Goal: Task Accomplishment & Management: Use online tool/utility

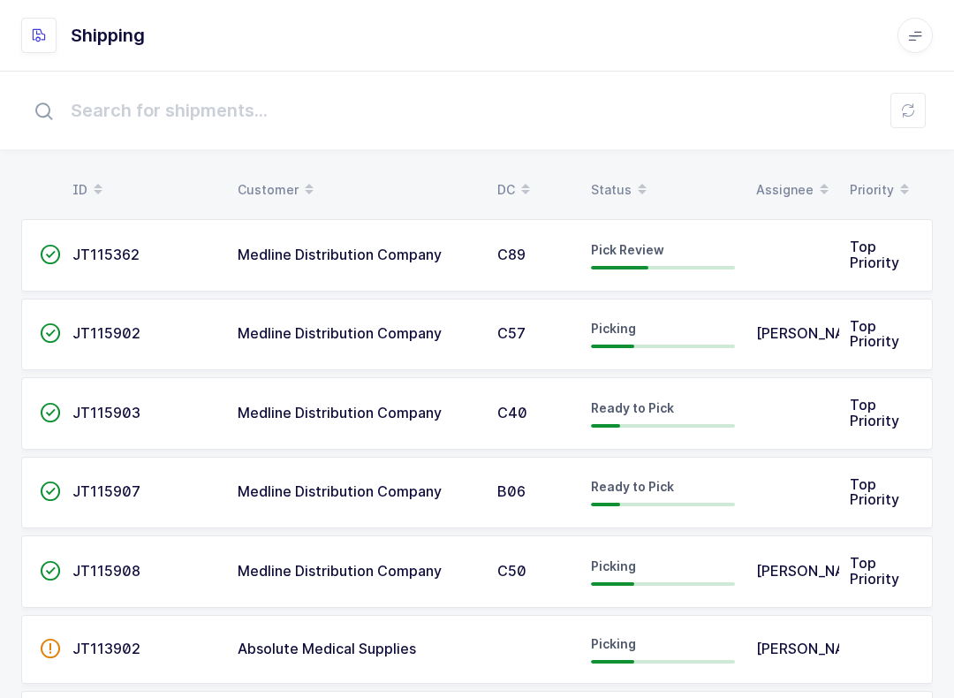
click at [924, 114] on button at bounding box center [908, 110] width 35 height 35
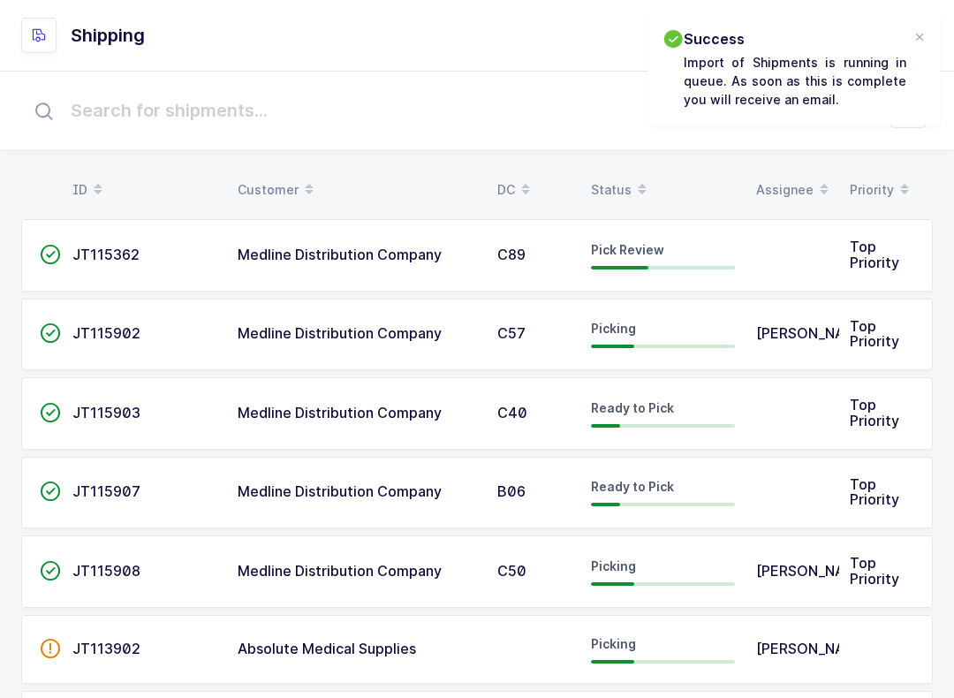
click at [626, 170] on table "ID Customer DC Status Assignee Priority" at bounding box center [477, 190] width 912 height 44
click at [635, 186] on span at bounding box center [642, 190] width 21 height 30
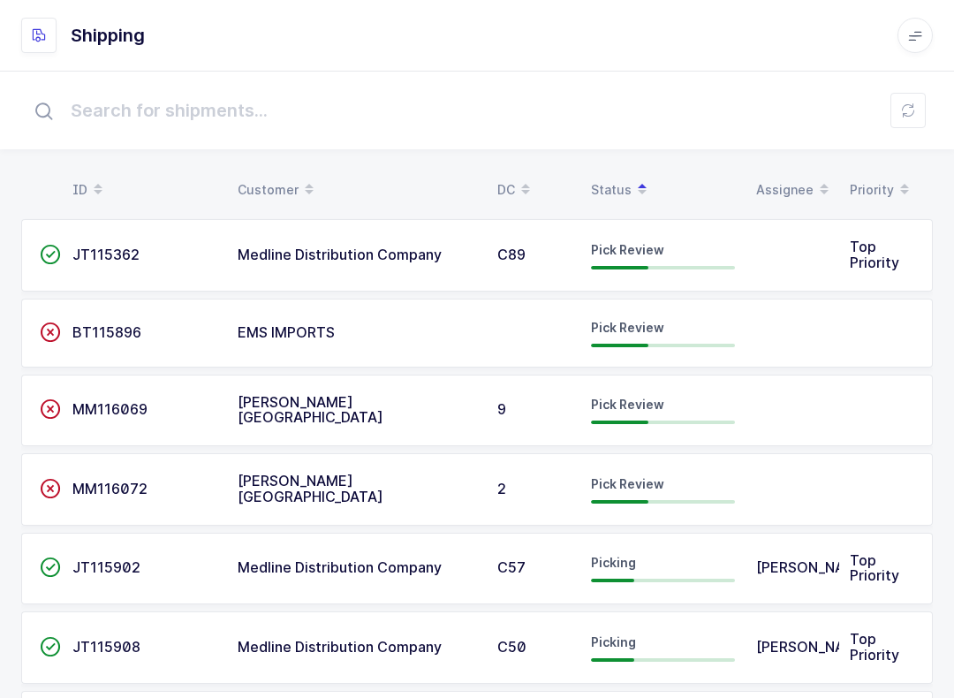
click at [297, 302] on td "EMS IMPORTS" at bounding box center [357, 333] width 260 height 69
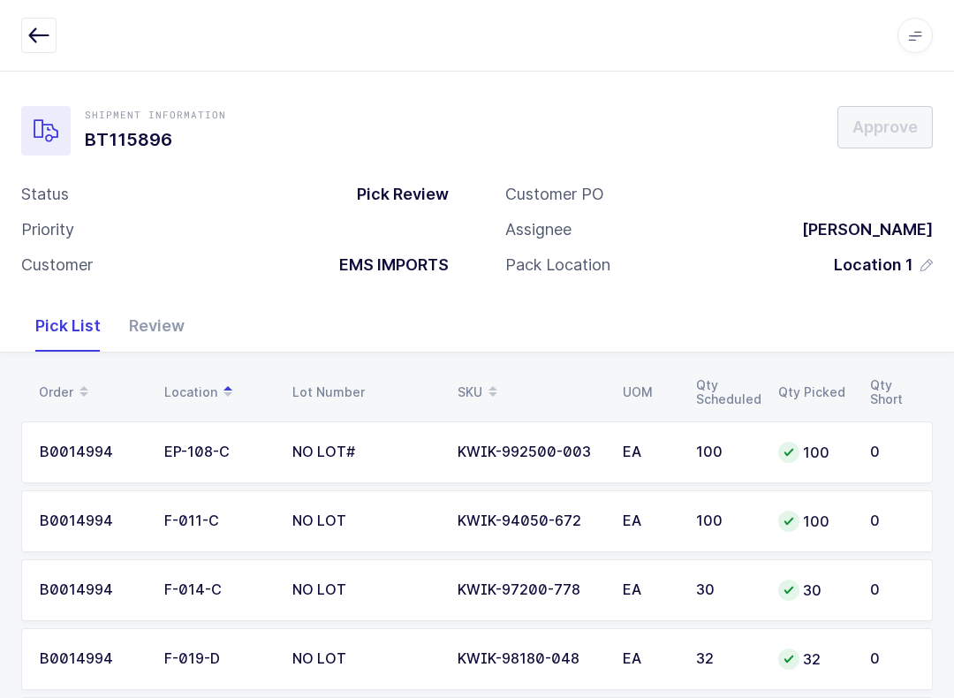
click at [36, 33] on icon "button" at bounding box center [38, 35] width 21 height 21
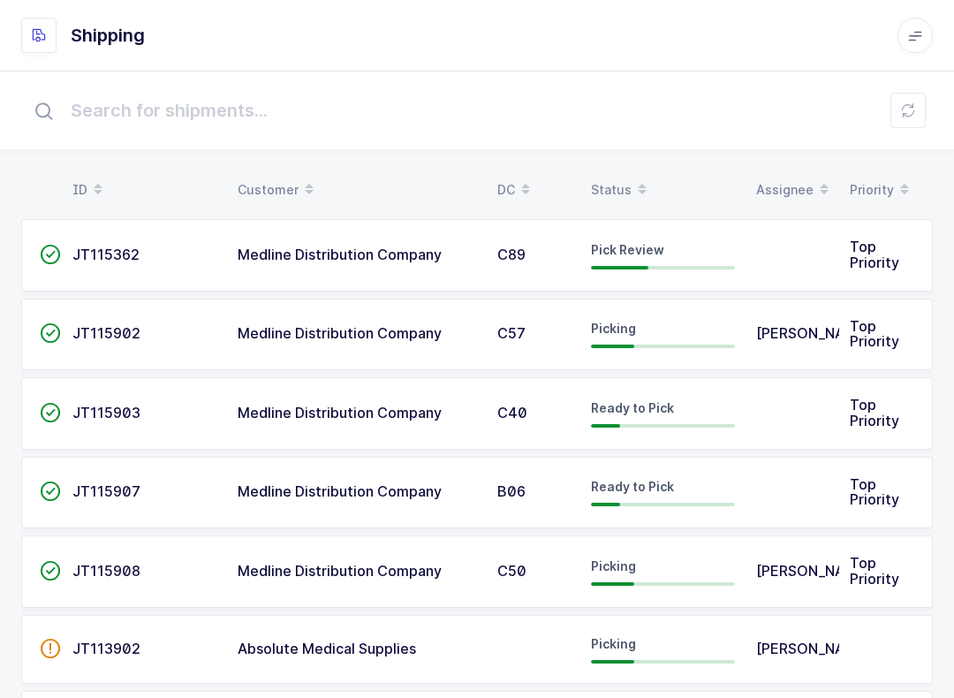
click at [913, 122] on button at bounding box center [908, 110] width 35 height 35
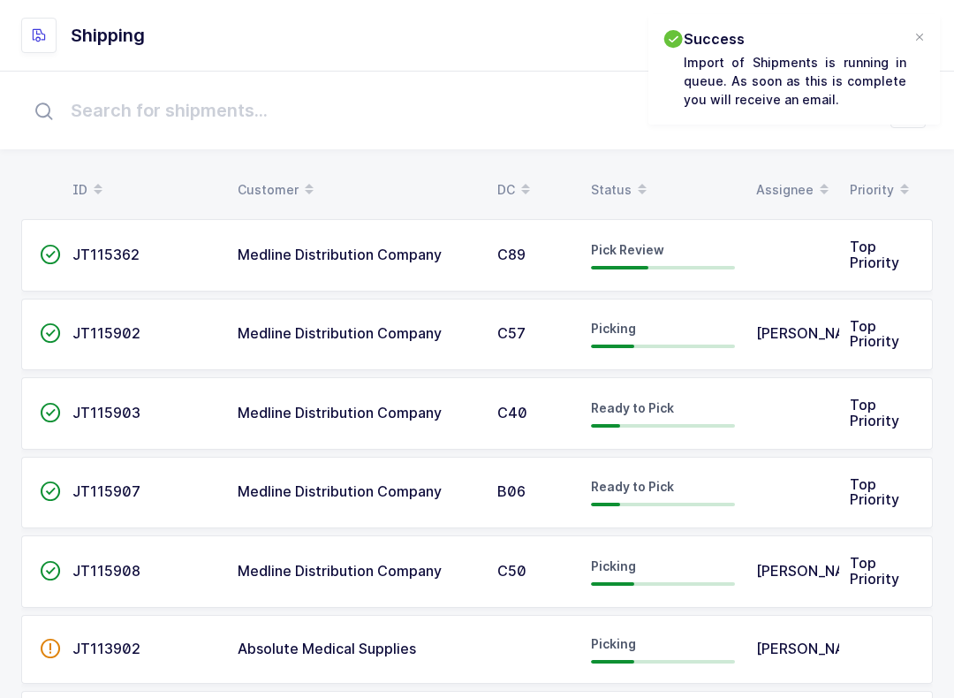
click at [622, 186] on div "Status" at bounding box center [663, 190] width 144 height 30
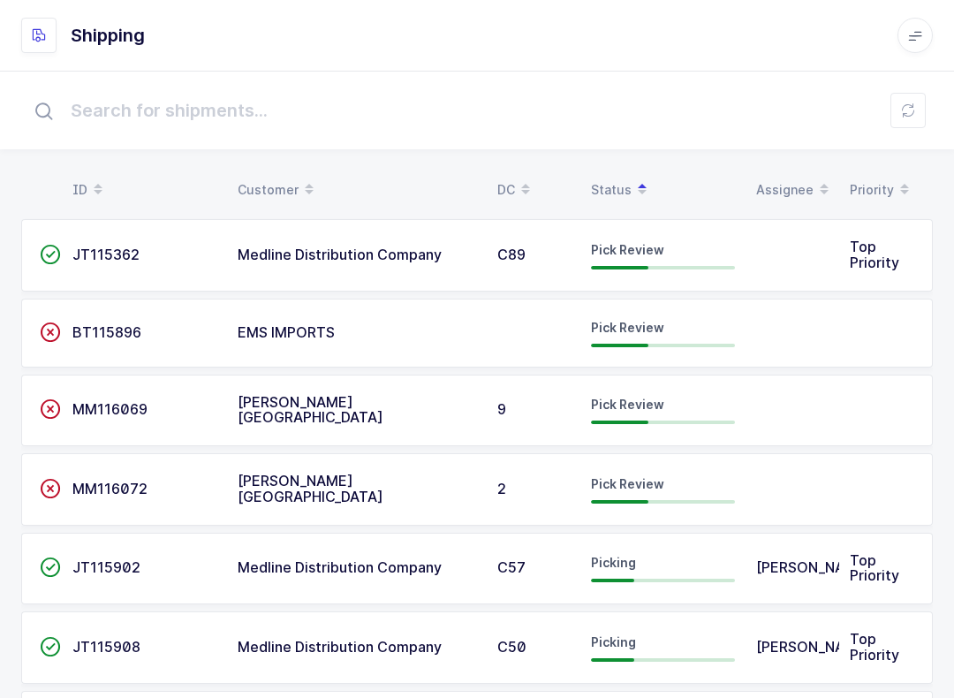
click at [291, 192] on div "Customer" at bounding box center [357, 190] width 239 height 30
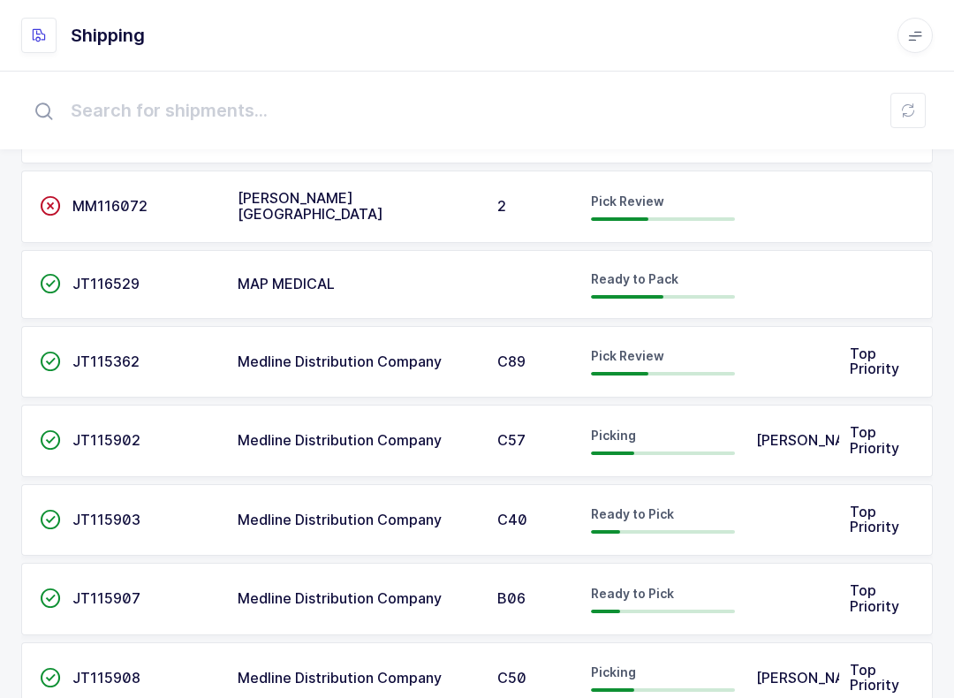
scroll to position [1046, 0]
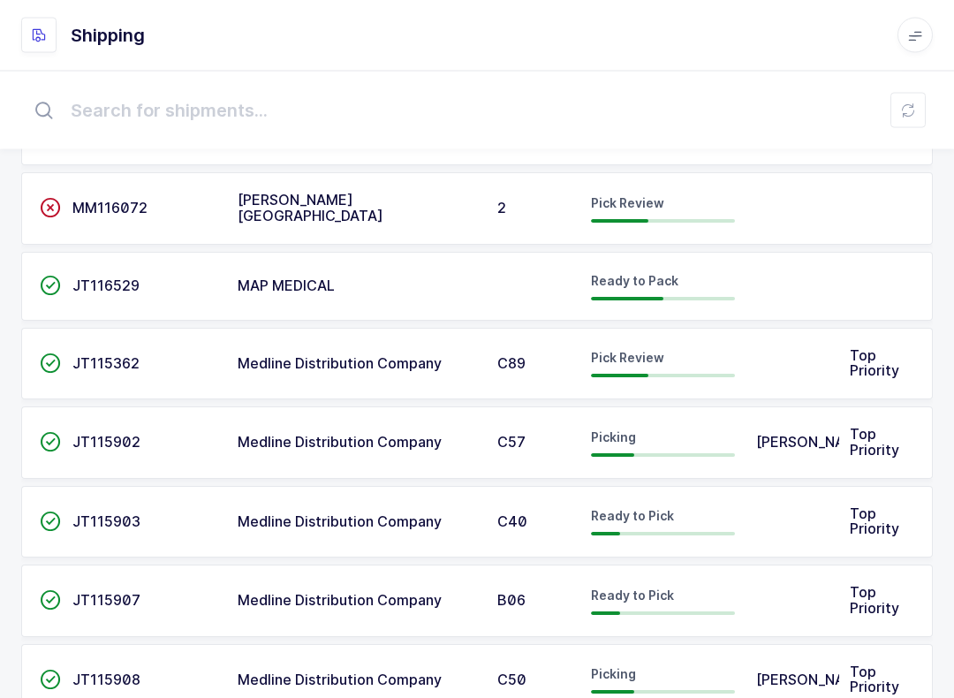
click at [916, 111] on button at bounding box center [908, 110] width 35 height 35
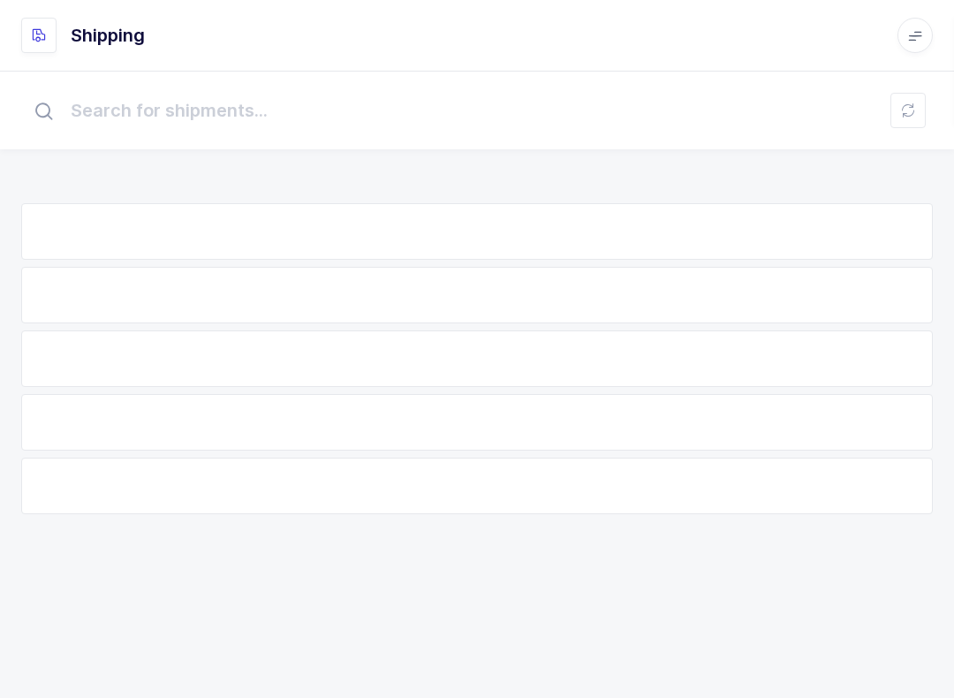
scroll to position [18, 0]
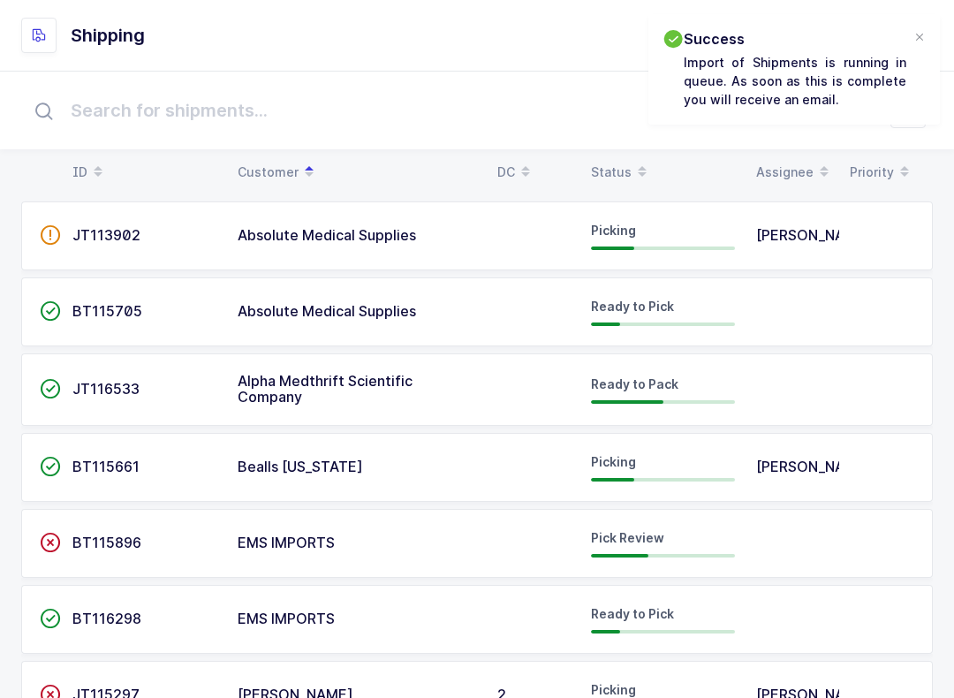
click at [625, 177] on div "Status" at bounding box center [663, 172] width 144 height 30
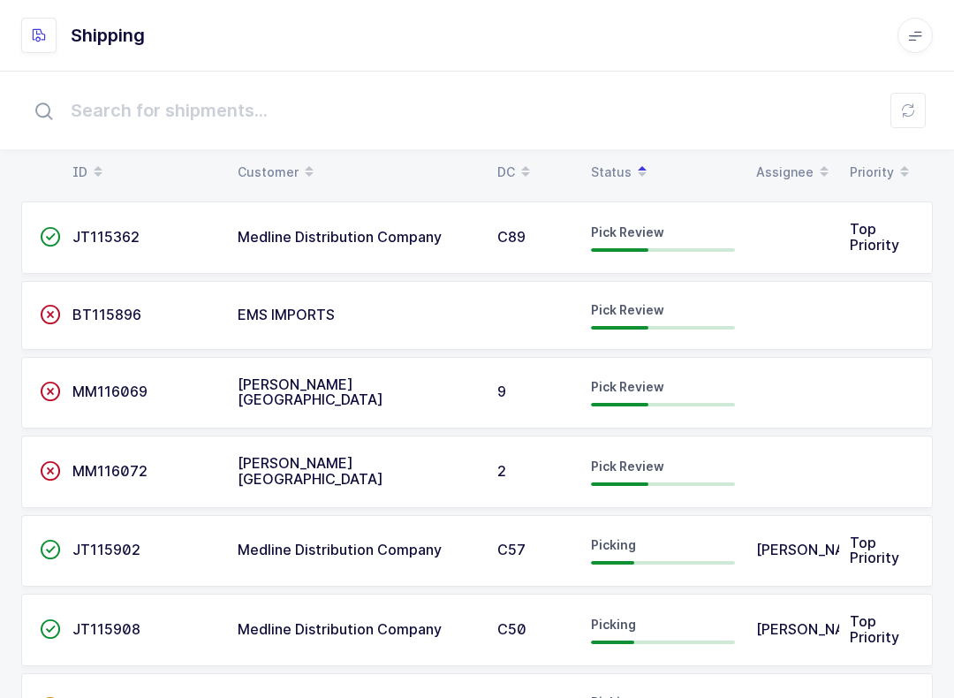
click at [611, 244] on div "Pick Review" at bounding box center [663, 238] width 144 height 28
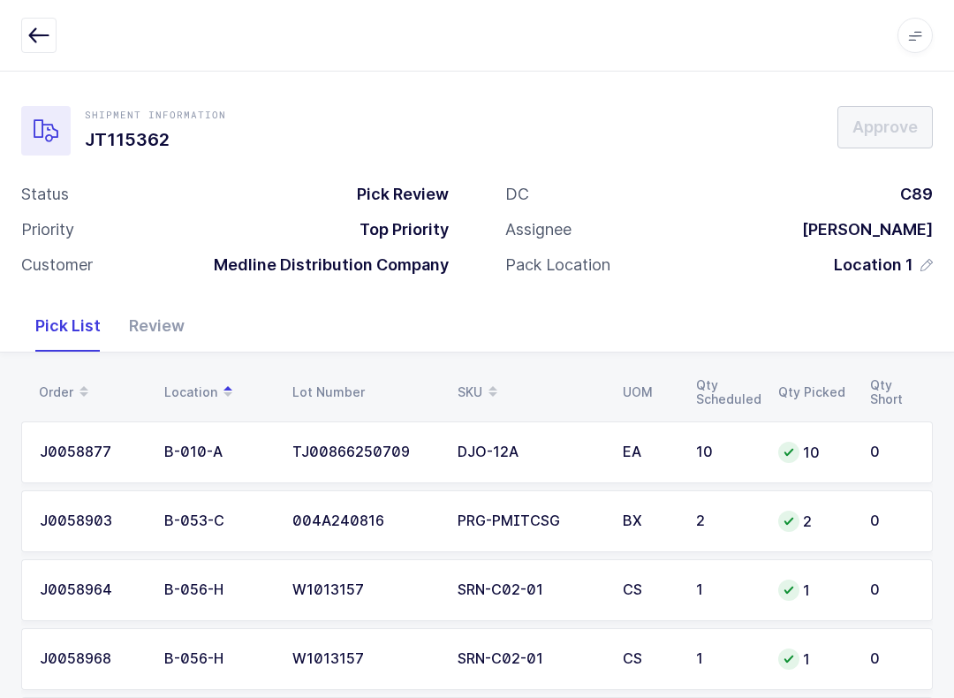
click at [159, 321] on div "Review" at bounding box center [157, 325] width 84 height 51
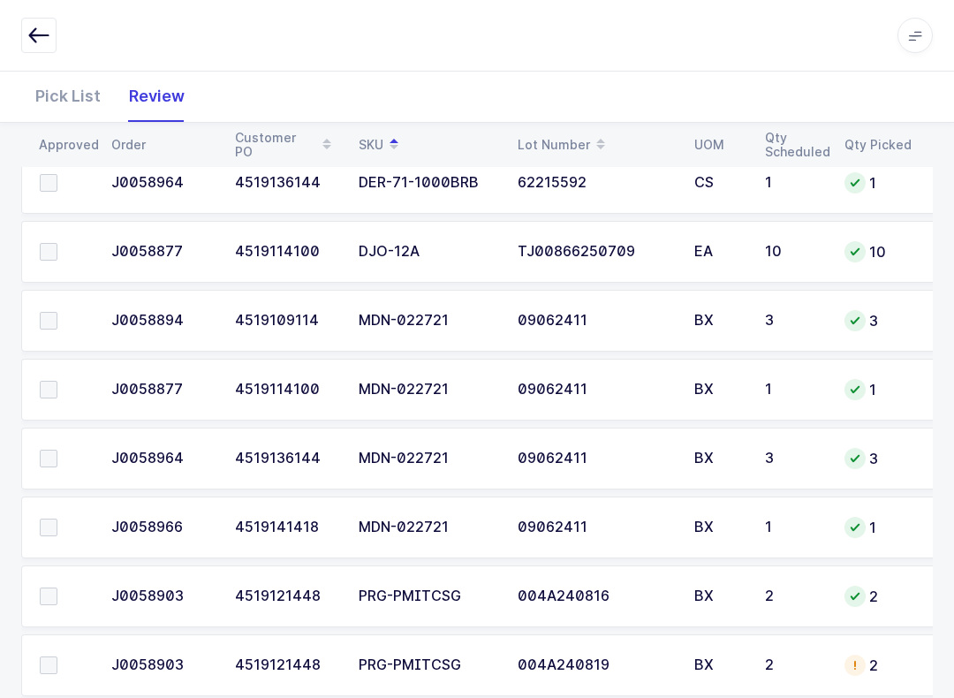
scroll to position [261, 0]
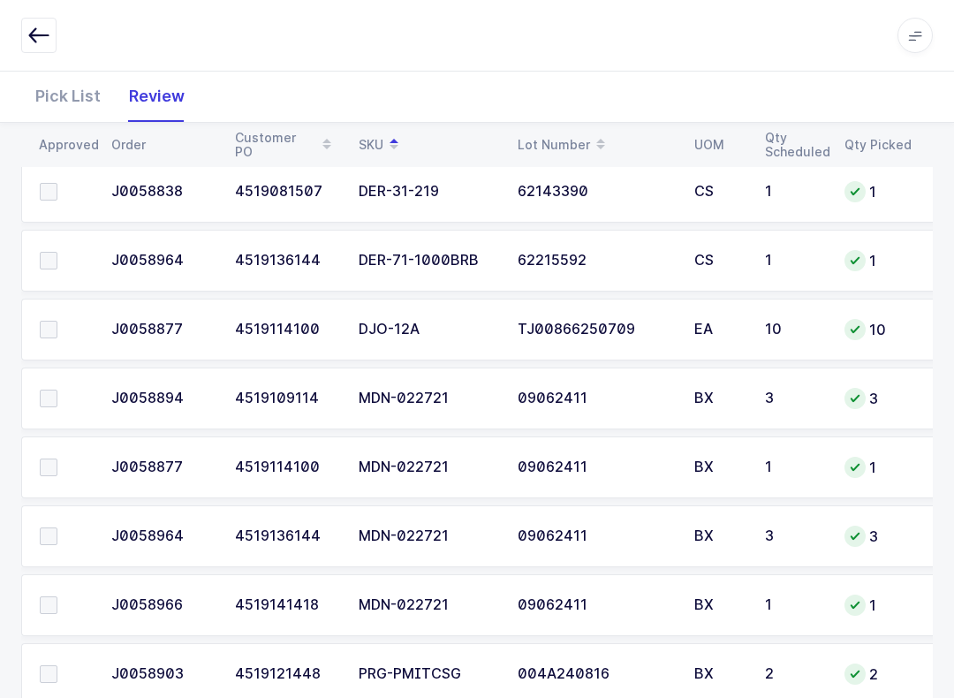
click at [57, 321] on label at bounding box center [65, 330] width 50 height 18
click at [57, 321] on input "checkbox" at bounding box center [57, 321] width 0 height 0
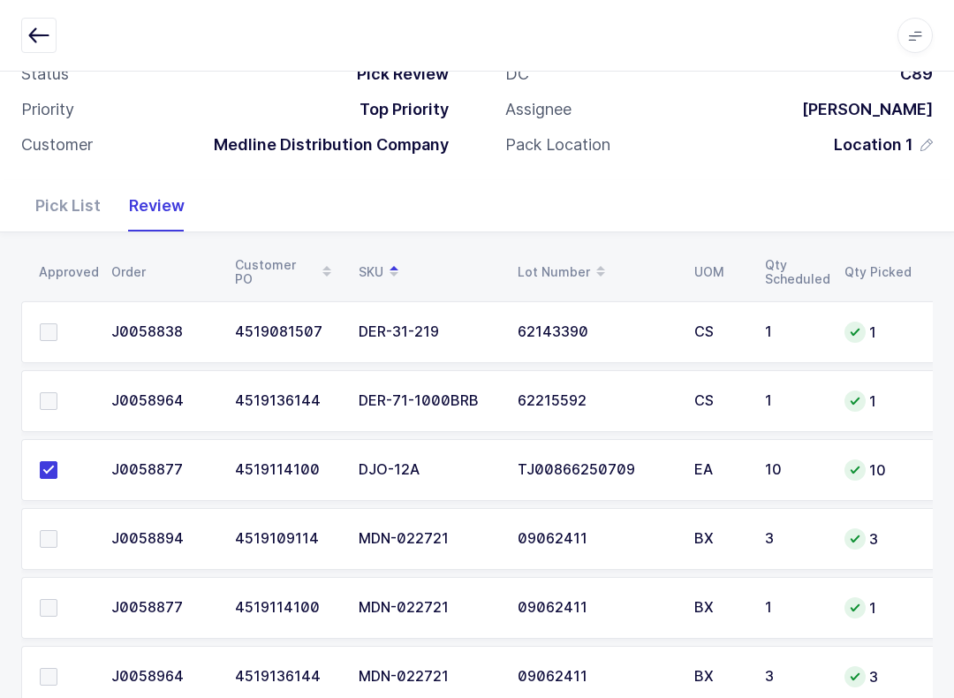
scroll to position [102, 0]
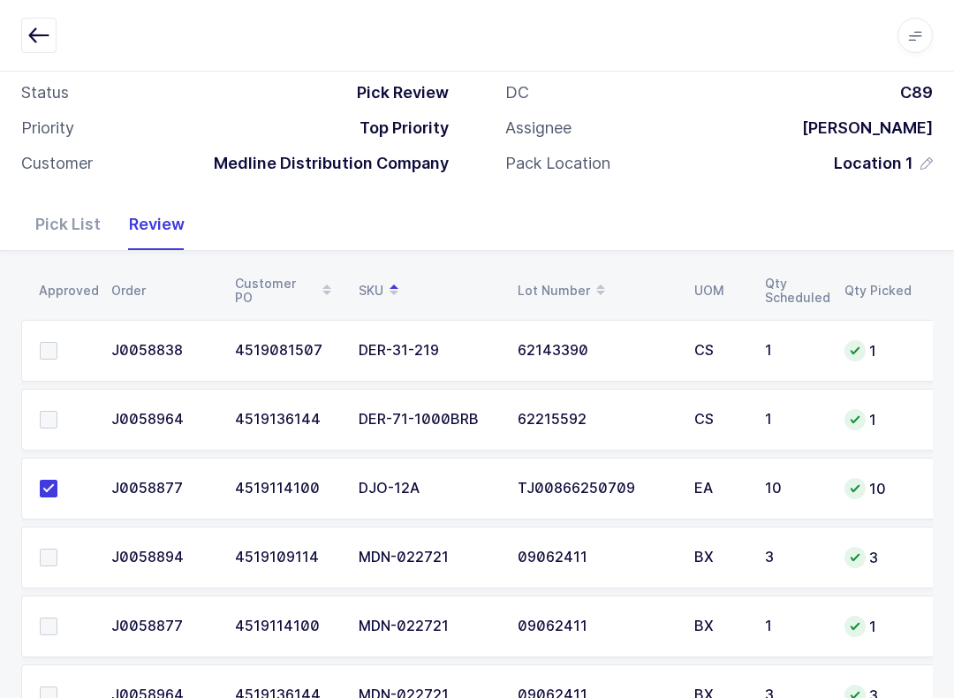
click at [52, 335] on td at bounding box center [61, 351] width 80 height 62
click at [40, 348] on span at bounding box center [49, 351] width 18 height 18
click at [57, 342] on input "checkbox" at bounding box center [57, 342] width 0 height 0
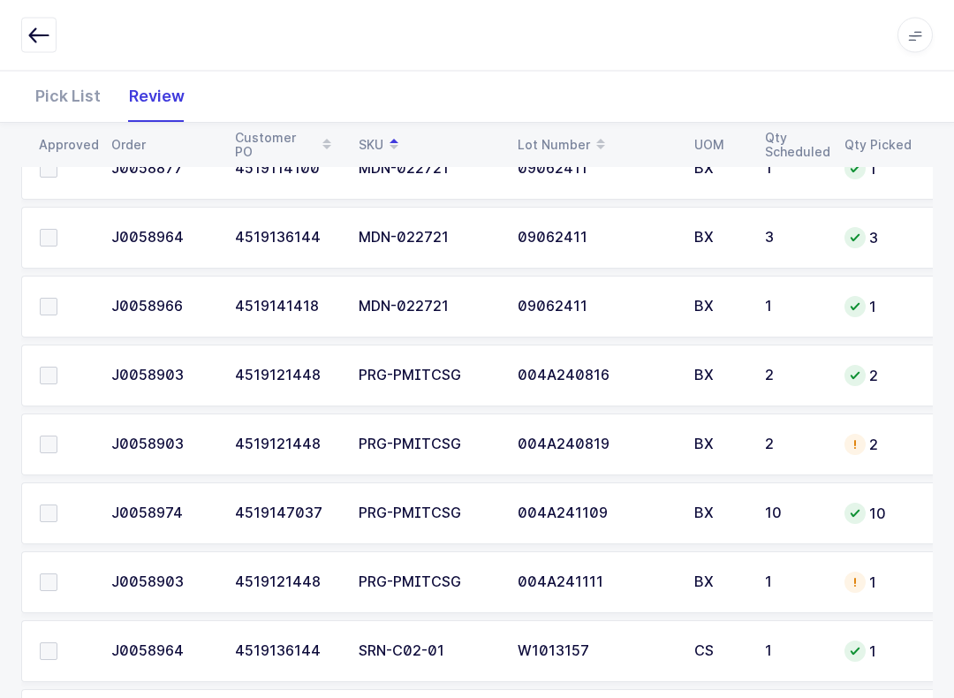
scroll to position [563, 0]
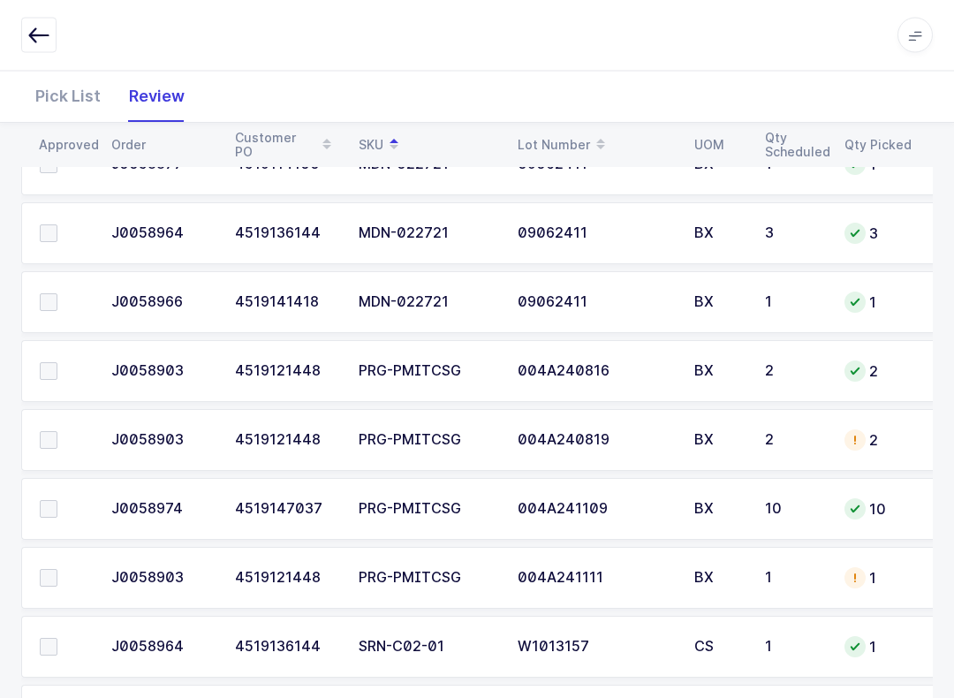
click at [56, 570] on span at bounding box center [49, 579] width 18 height 18
click at [57, 570] on input "checkbox" at bounding box center [57, 570] width 0 height 0
click at [55, 505] on span at bounding box center [49, 509] width 18 height 18
click at [57, 500] on input "checkbox" at bounding box center [57, 500] width 0 height 0
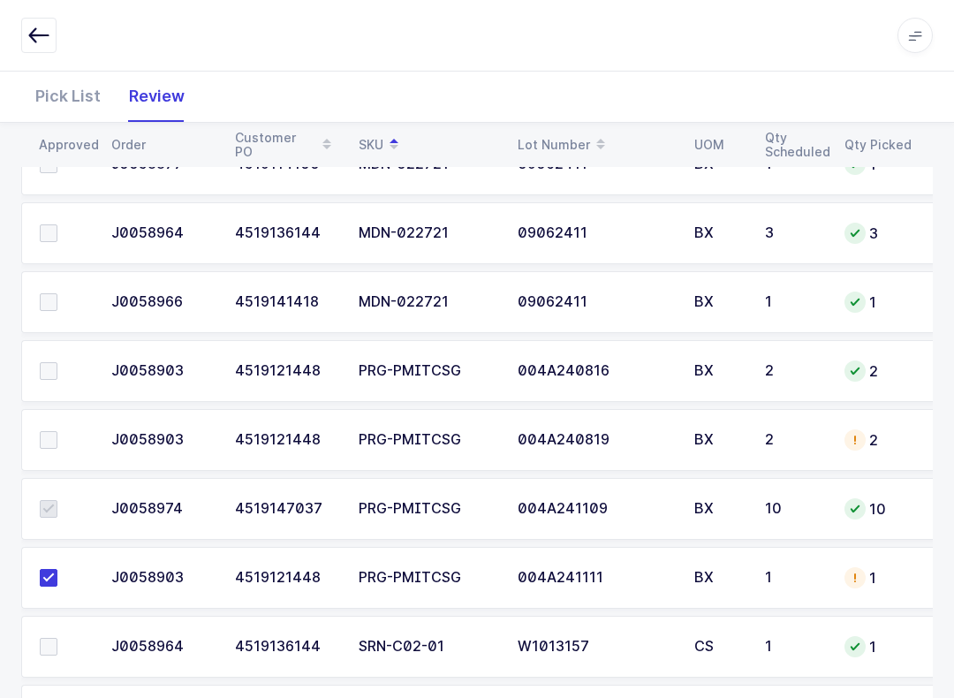
click at [47, 444] on span at bounding box center [49, 440] width 18 height 18
click at [57, 431] on input "checkbox" at bounding box center [57, 431] width 0 height 0
click at [59, 367] on label at bounding box center [65, 371] width 50 height 18
click at [57, 362] on input "checkbox" at bounding box center [57, 362] width 0 height 0
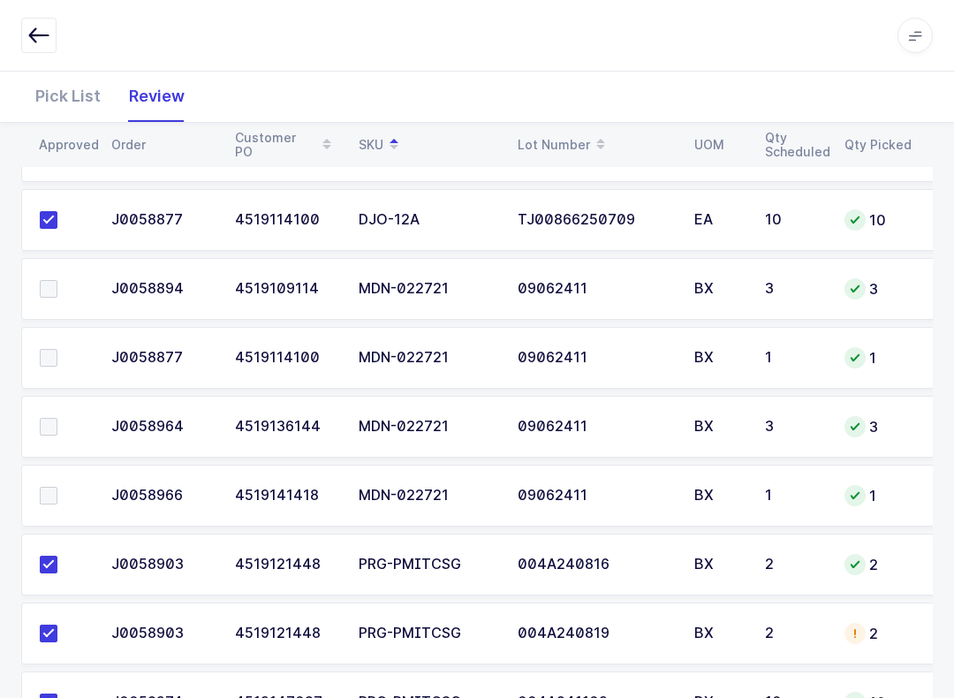
scroll to position [369, 0]
click at [41, 492] on span at bounding box center [49, 497] width 18 height 18
click at [57, 488] on input "checkbox" at bounding box center [57, 488] width 0 height 0
click at [63, 428] on label at bounding box center [65, 428] width 50 height 18
click at [57, 419] on input "checkbox" at bounding box center [57, 419] width 0 height 0
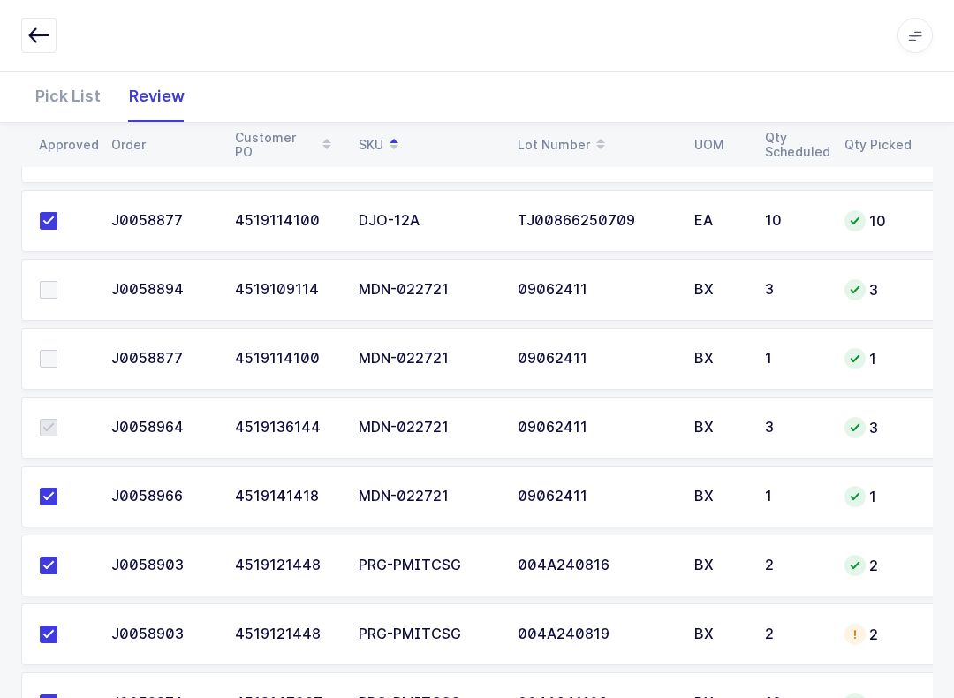
click at [54, 386] on td at bounding box center [61, 359] width 80 height 62
click at [66, 350] on label at bounding box center [65, 359] width 50 height 18
click at [57, 350] on input "checkbox" at bounding box center [57, 350] width 0 height 0
click at [49, 293] on span at bounding box center [49, 290] width 18 height 18
click at [57, 281] on input "checkbox" at bounding box center [57, 281] width 0 height 0
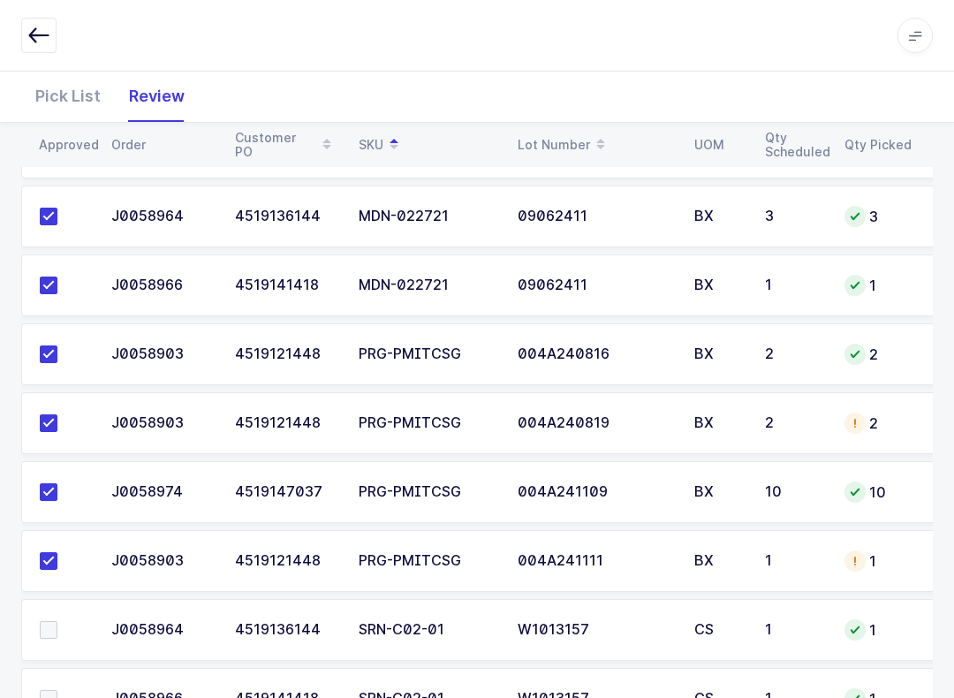
scroll to position [721, 0]
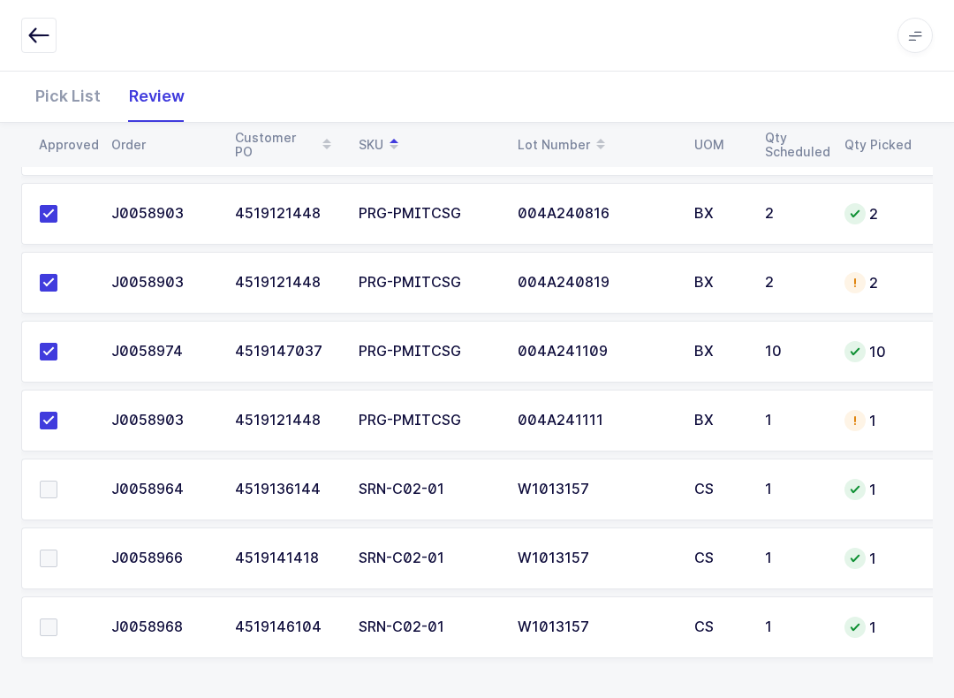
click at [66, 108] on div "Pick List" at bounding box center [68, 96] width 94 height 51
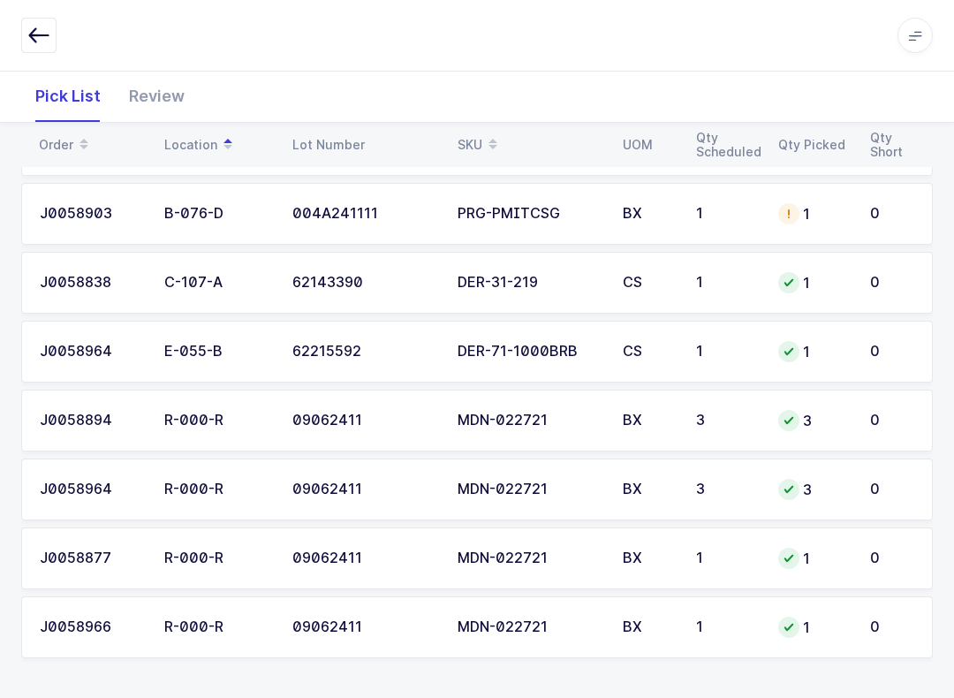
click at [471, 139] on div "SKU" at bounding box center [530, 145] width 144 height 30
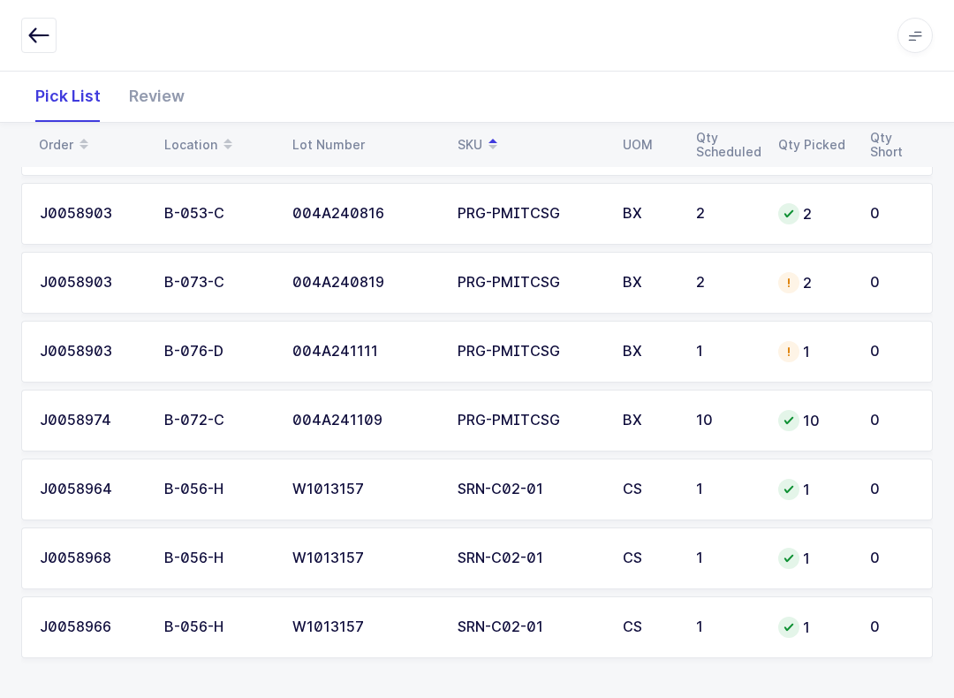
click at [318, 553] on div "W1013157" at bounding box center [365, 559] width 144 height 16
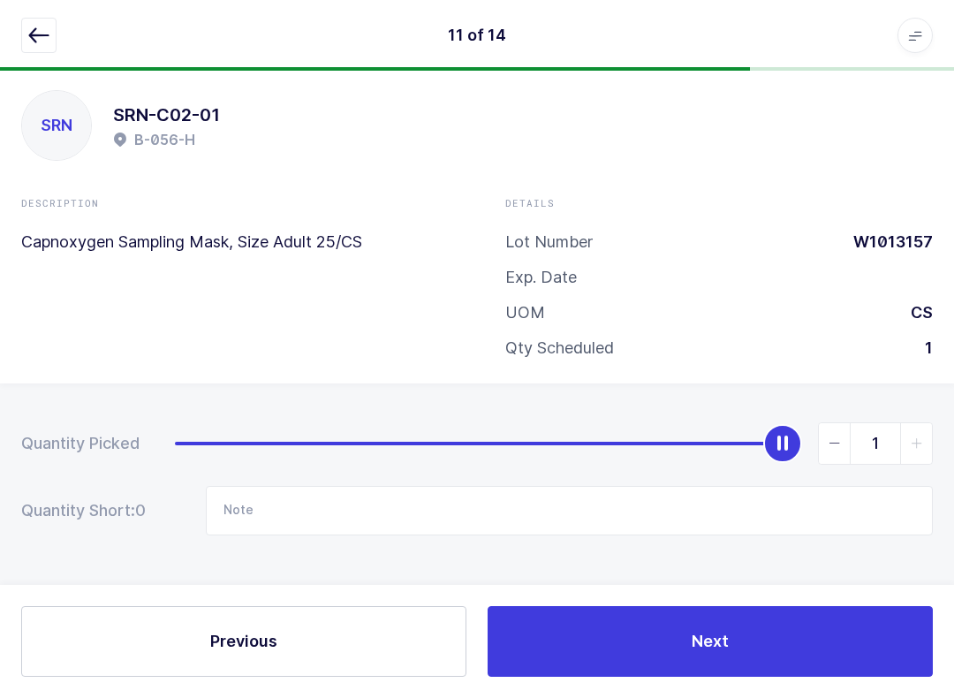
scroll to position [18, 0]
click at [33, 32] on icon "button" at bounding box center [38, 35] width 21 height 21
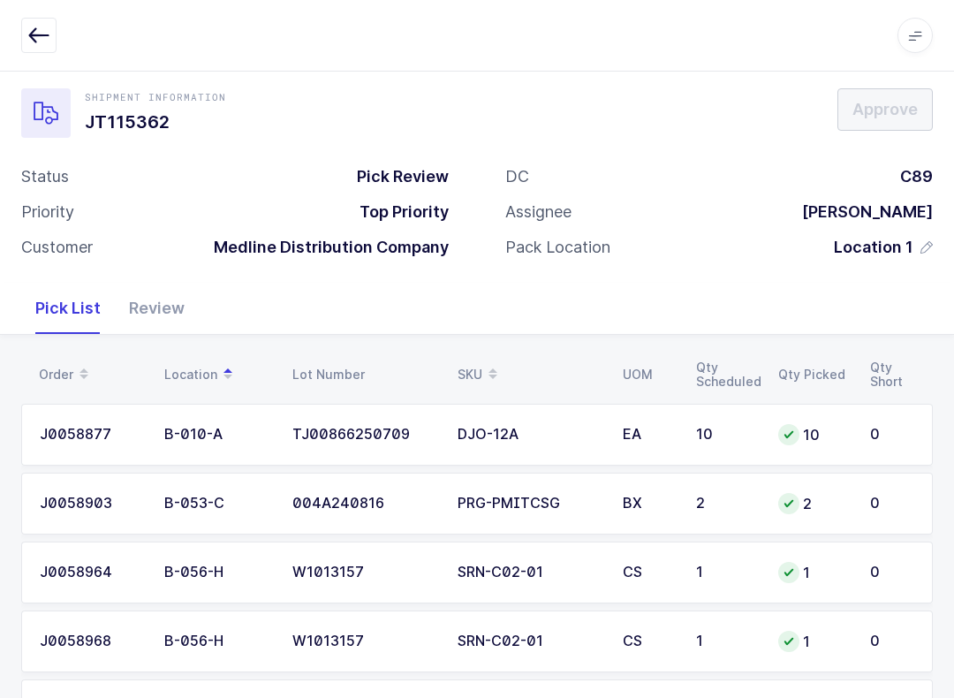
click at [163, 308] on div "Review" at bounding box center [157, 308] width 84 height 51
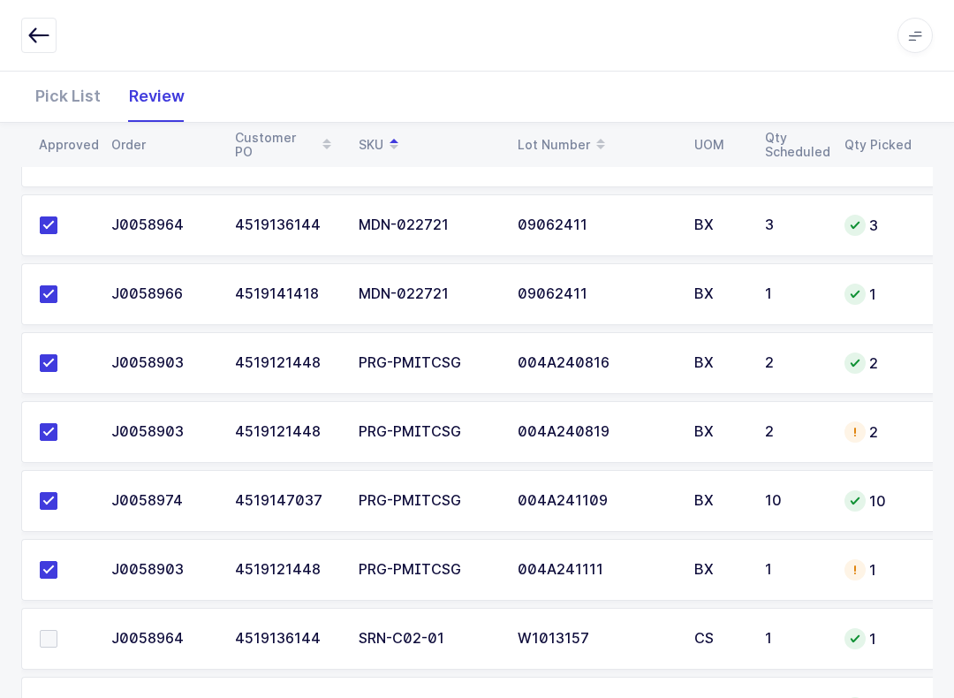
scroll to position [721, 0]
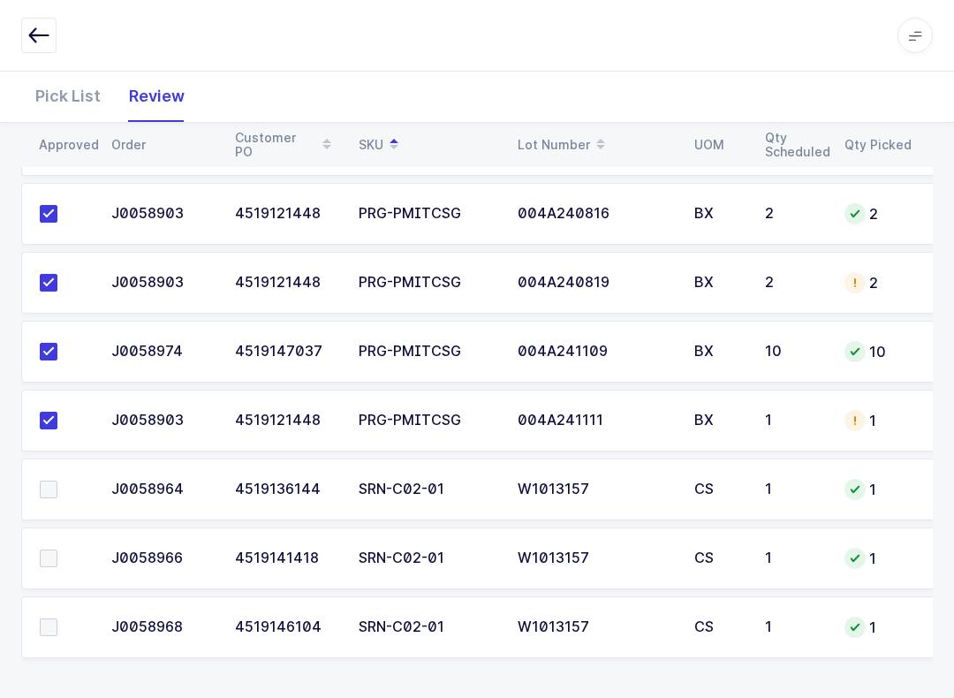
click at [49, 475] on td at bounding box center [61, 490] width 80 height 62
click at [47, 487] on span at bounding box center [49, 490] width 18 height 18
click at [57, 481] on input "checkbox" at bounding box center [57, 481] width 0 height 0
click at [47, 556] on span at bounding box center [49, 559] width 18 height 18
click at [57, 550] on input "checkbox" at bounding box center [57, 550] width 0 height 0
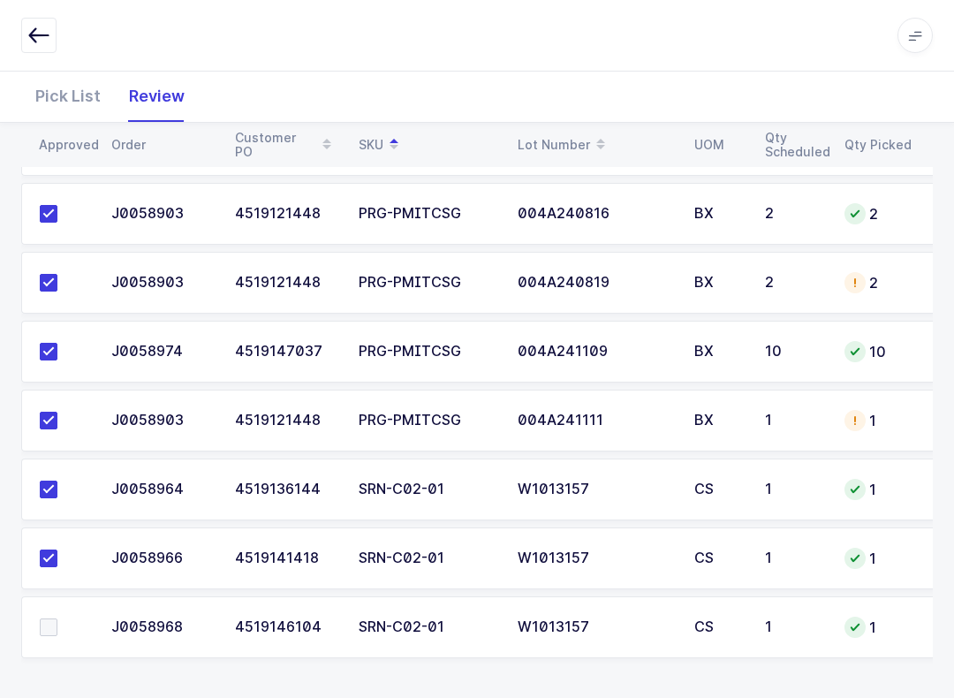
click at [52, 619] on span at bounding box center [49, 628] width 18 height 18
click at [57, 619] on input "checkbox" at bounding box center [57, 619] width 0 height 0
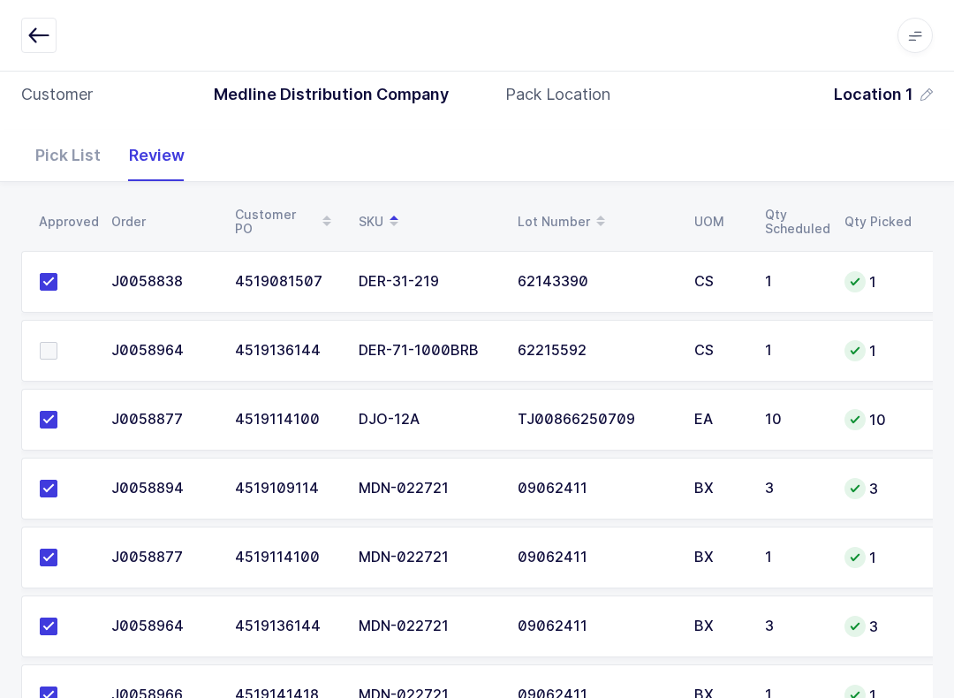
scroll to position [139, 0]
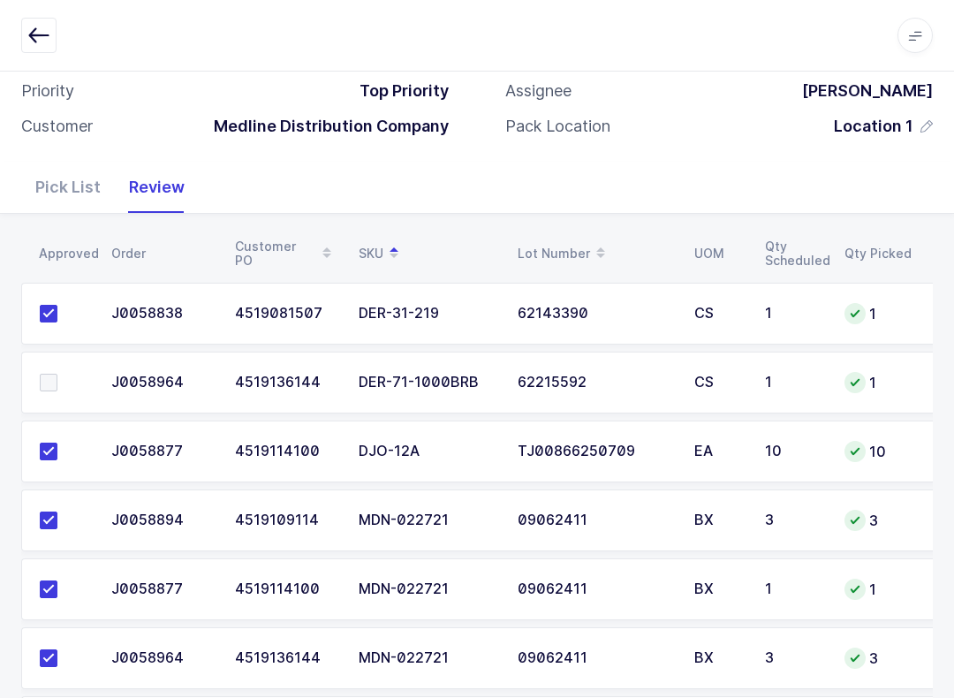
click at [33, 381] on td at bounding box center [61, 383] width 80 height 62
click at [52, 384] on span at bounding box center [49, 383] width 18 height 18
click at [57, 374] on input "checkbox" at bounding box center [57, 374] width 0 height 0
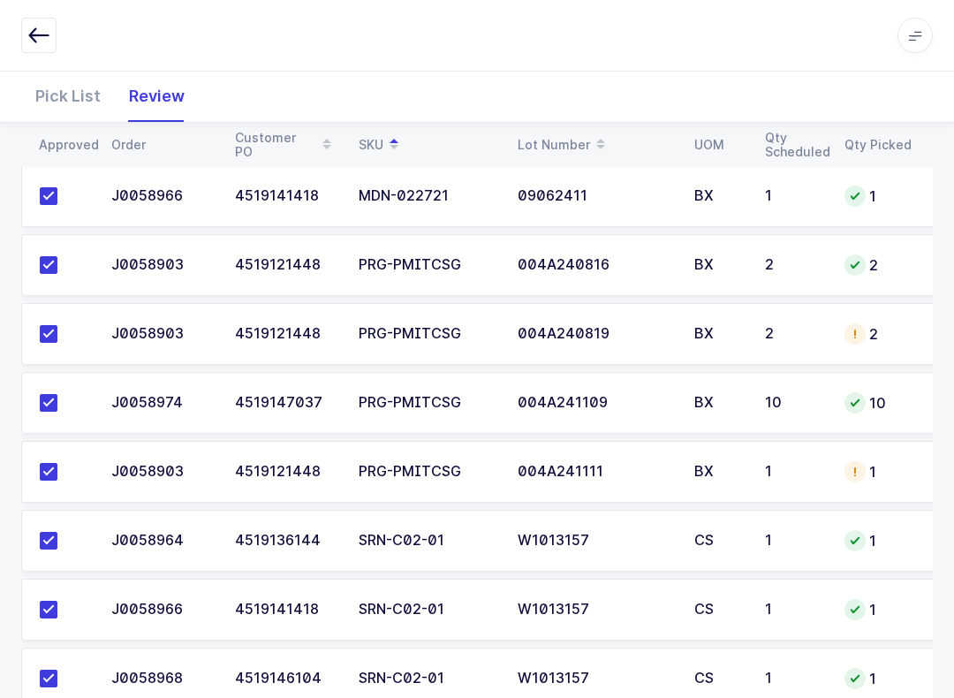
scroll to position [669, 0]
click at [87, 92] on div "Pick List" at bounding box center [68, 96] width 94 height 51
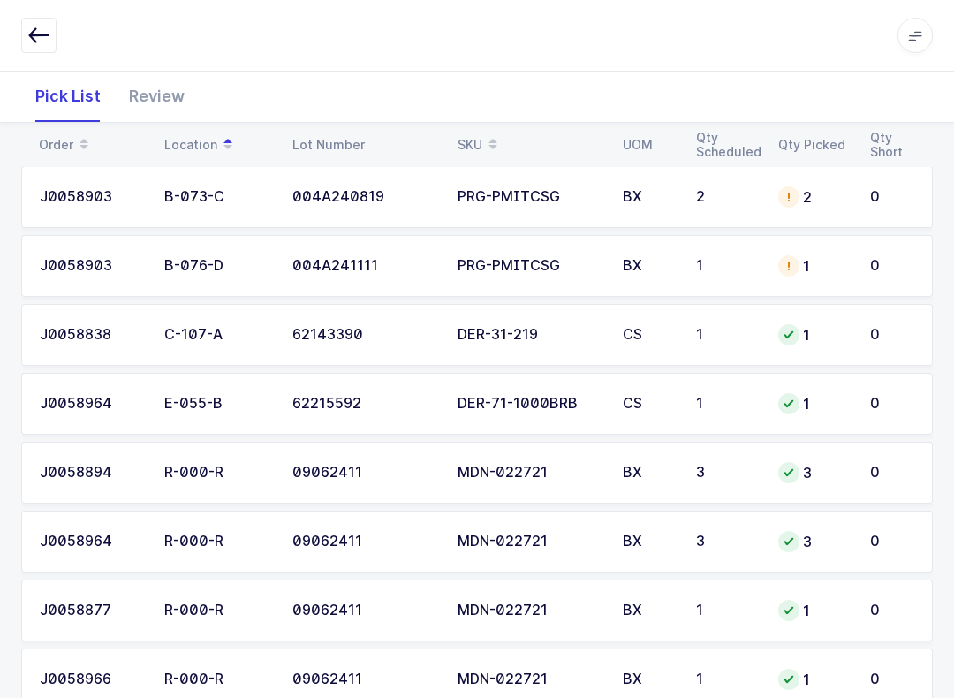
click at [80, 138] on icon at bounding box center [84, 138] width 9 height 9
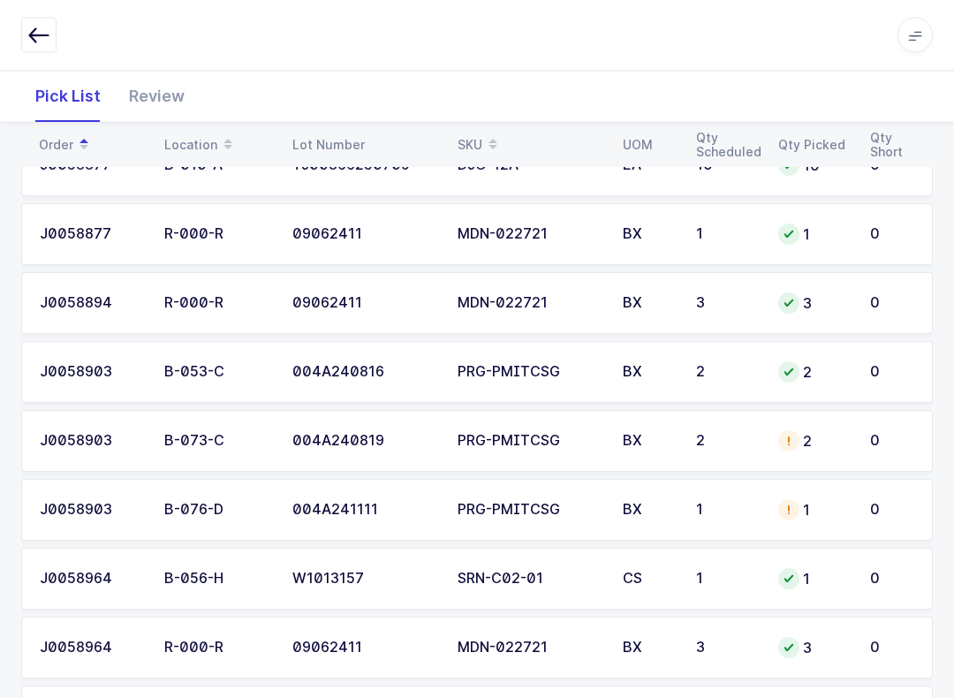
scroll to position [367, 0]
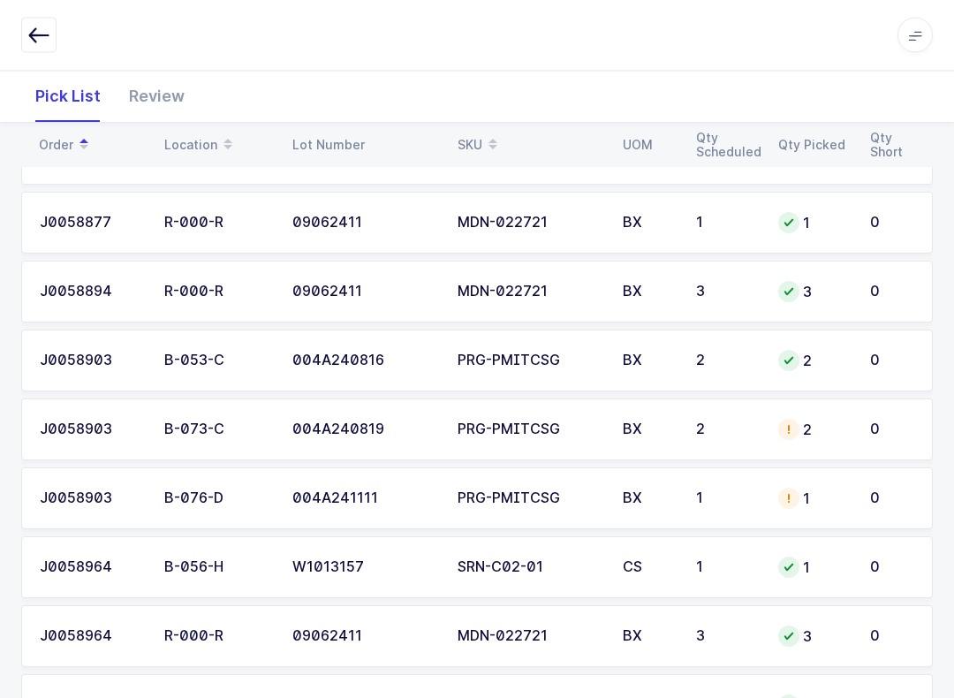
click at [811, 422] on div "2" at bounding box center [814, 430] width 71 height 21
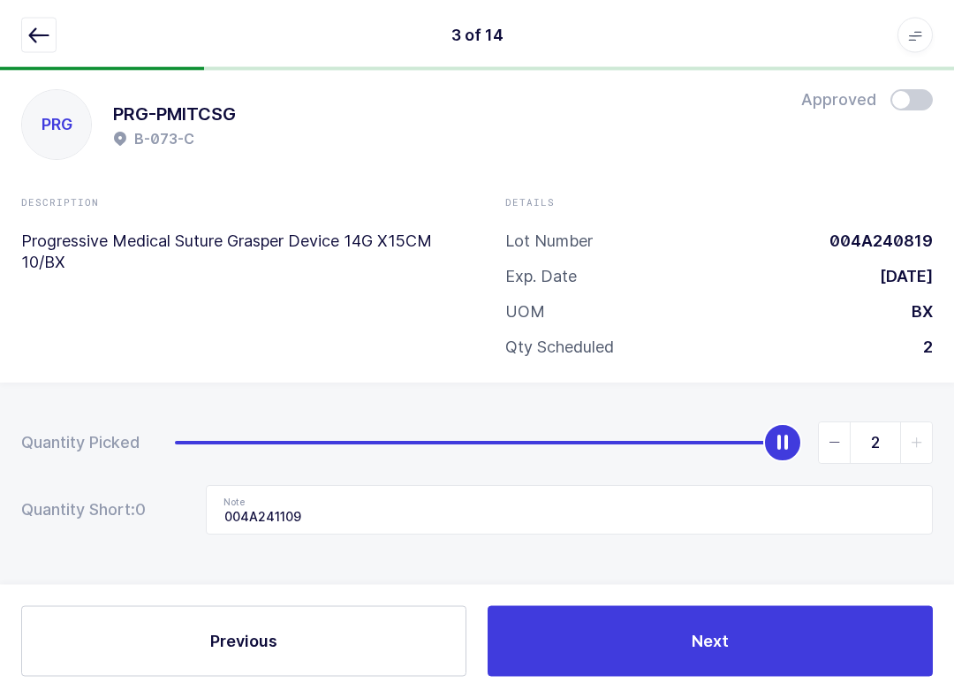
scroll to position [18, 0]
click at [840, 453] on span "slider between 0 and 2" at bounding box center [835, 443] width 32 height 41
click at [831, 458] on input "1" at bounding box center [875, 443] width 115 height 42
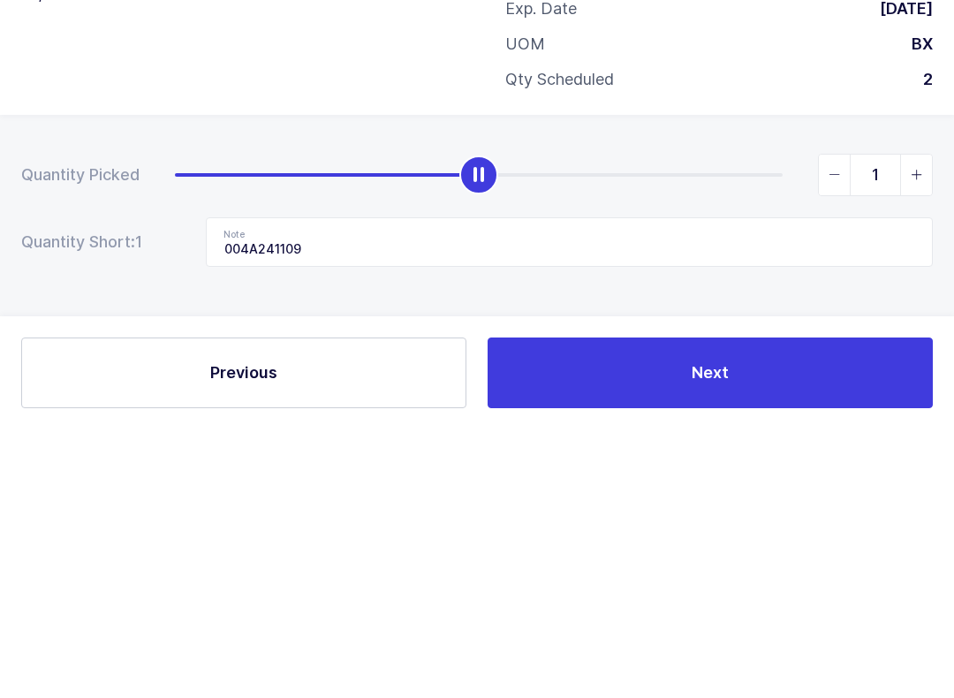
click at [813, 422] on div "1" at bounding box center [554, 443] width 758 height 42
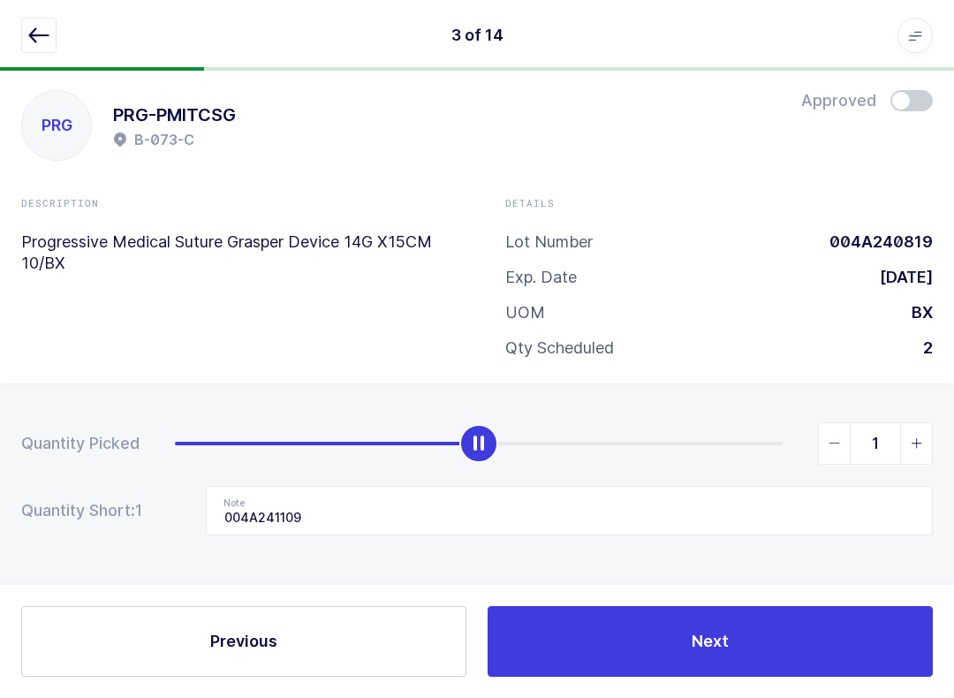
click at [840, 437] on icon "slider between 0 and 2" at bounding box center [835, 443] width 12 height 12
type input "0"
click at [534, 509] on input "004A241109" at bounding box center [569, 510] width 727 height 49
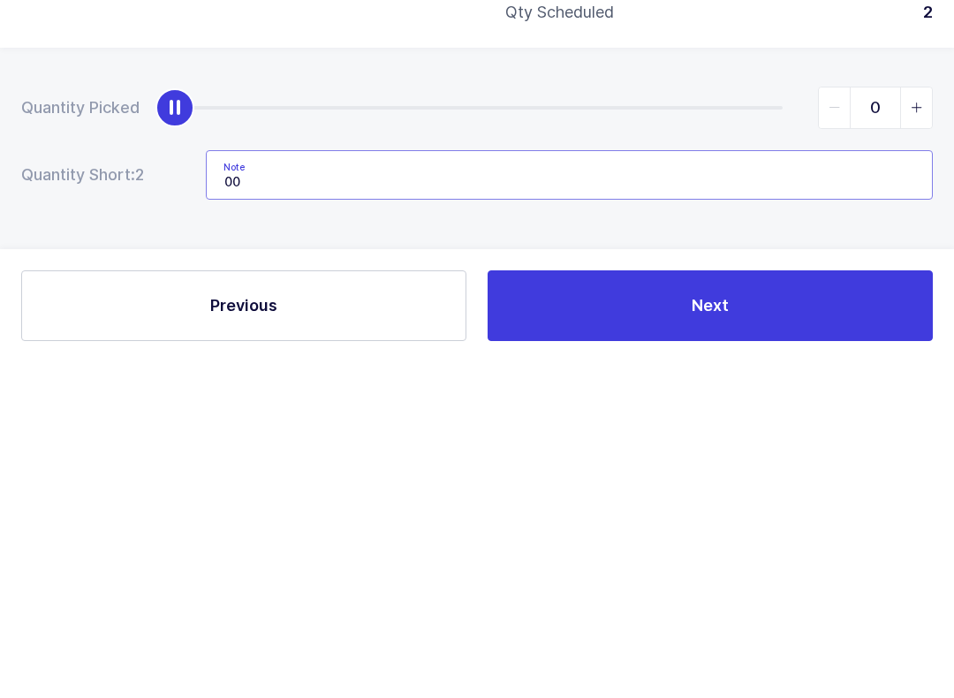
type input "0"
click at [698, 630] on span "Next" at bounding box center [710, 641] width 37 height 22
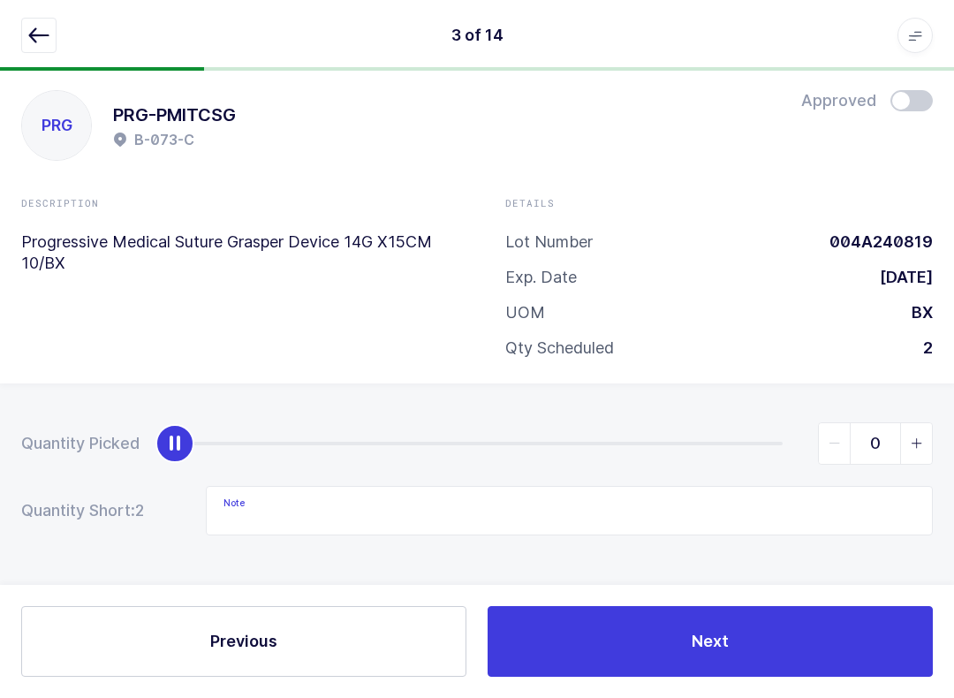
type input "004A241109"
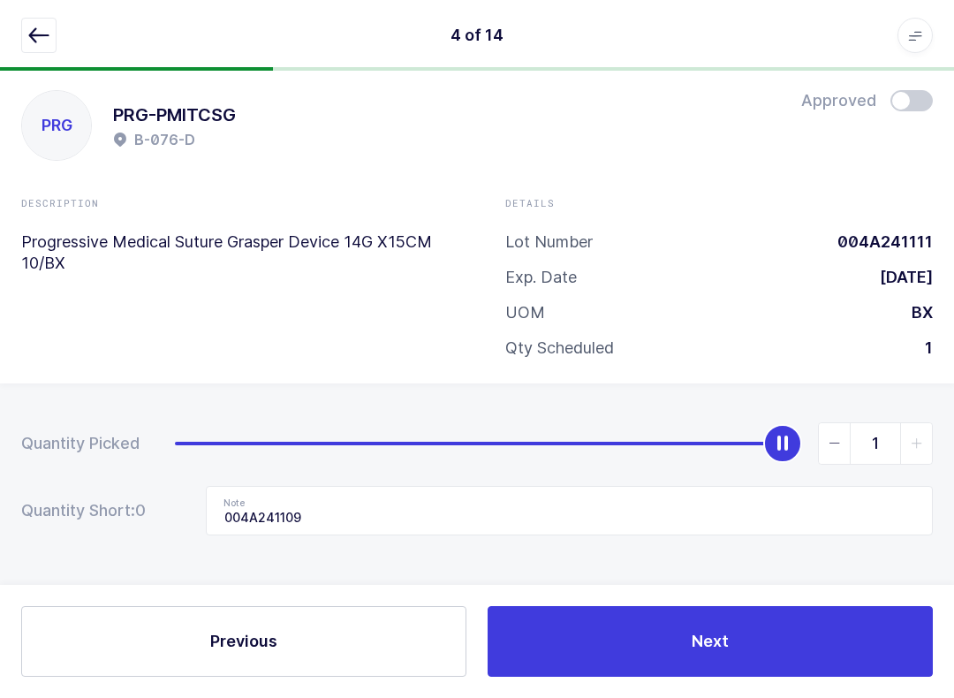
click at [42, 22] on button "button" at bounding box center [38, 35] width 35 height 35
